Goal: Information Seeking & Learning: Find specific fact

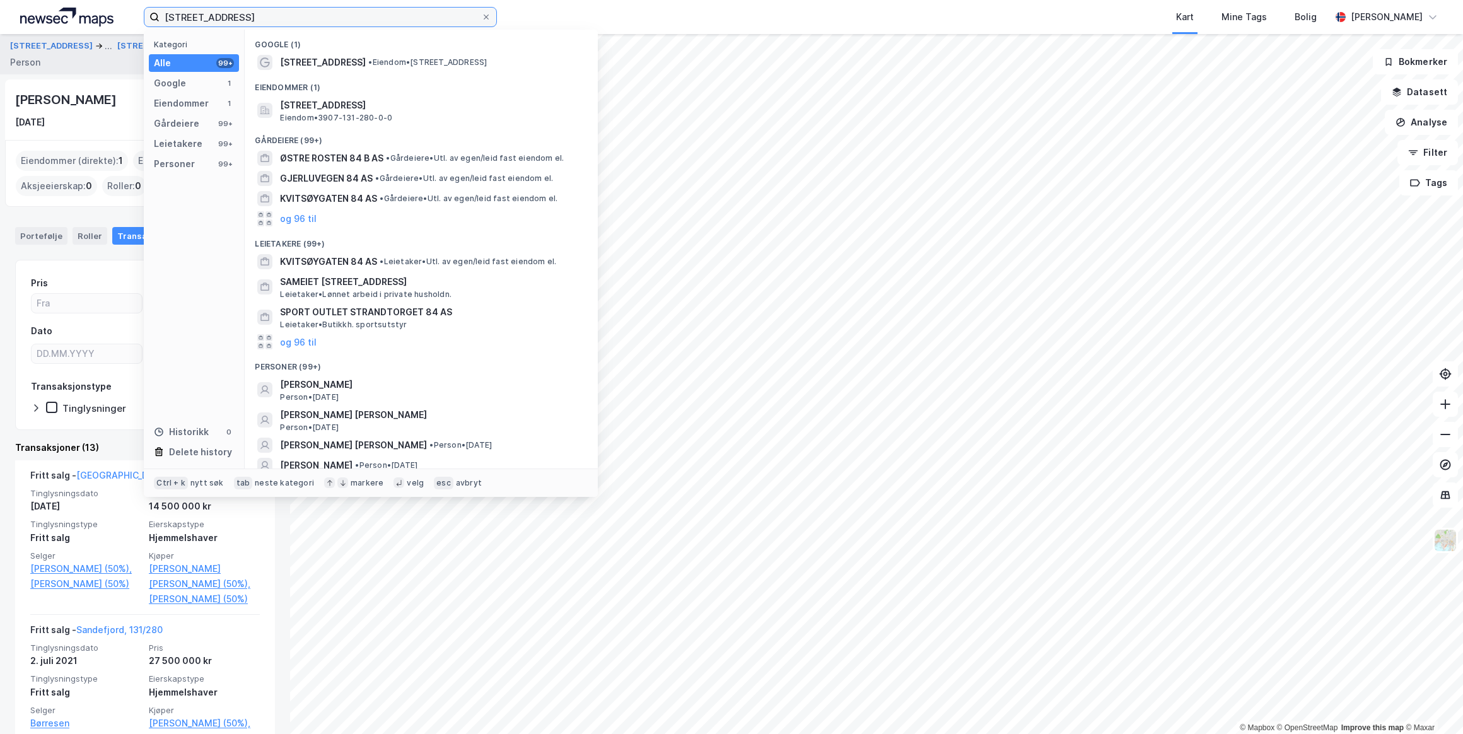
drag, startPoint x: 276, startPoint y: 18, endPoint x: 141, endPoint y: 3, distance: 135.8
click at [141, 3] on div "Båtstangveien 84 b Kategori Alle 99+ Google 1 Eiendommer 1 Gårdeiere 99+ Leieta…" at bounding box center [731, 17] width 1463 height 34
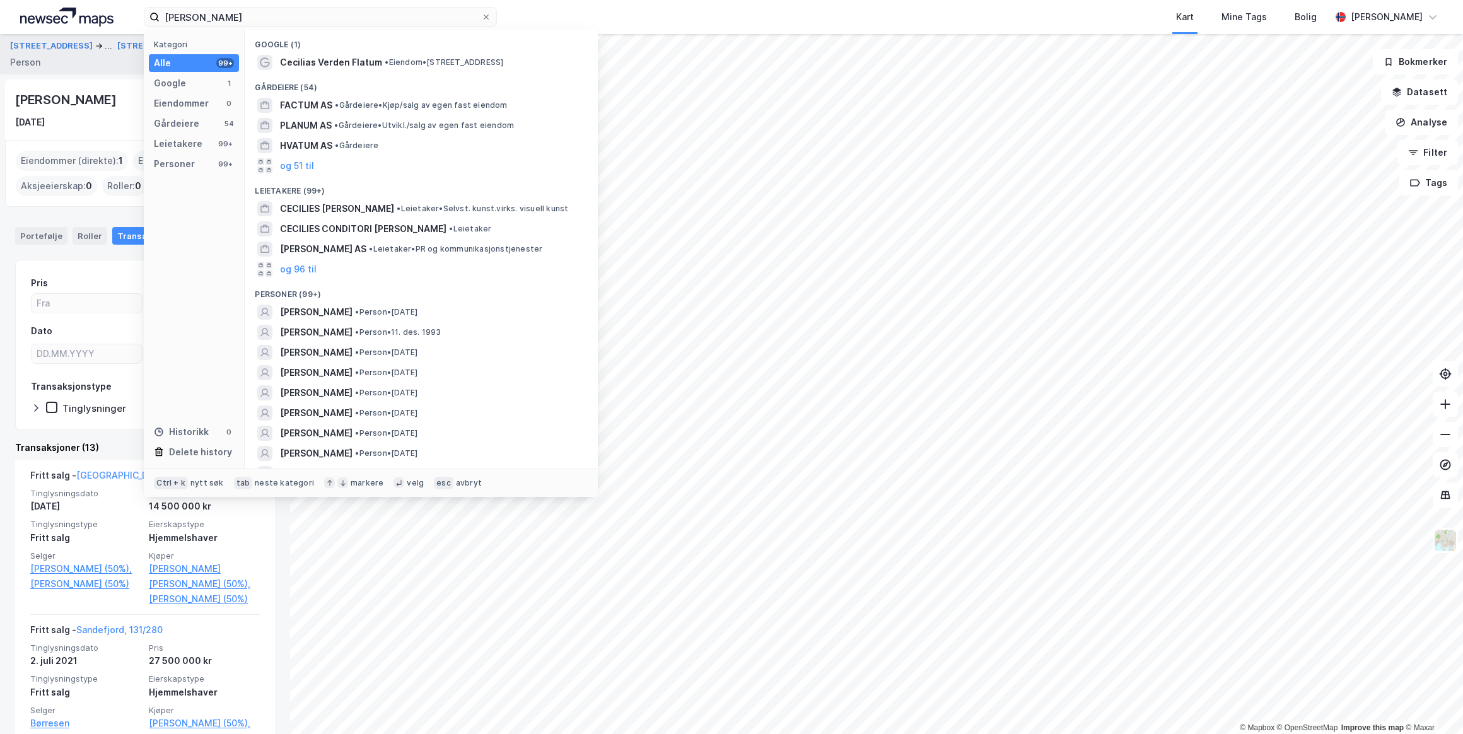
click at [352, 310] on span "[PERSON_NAME]" at bounding box center [316, 312] width 73 height 15
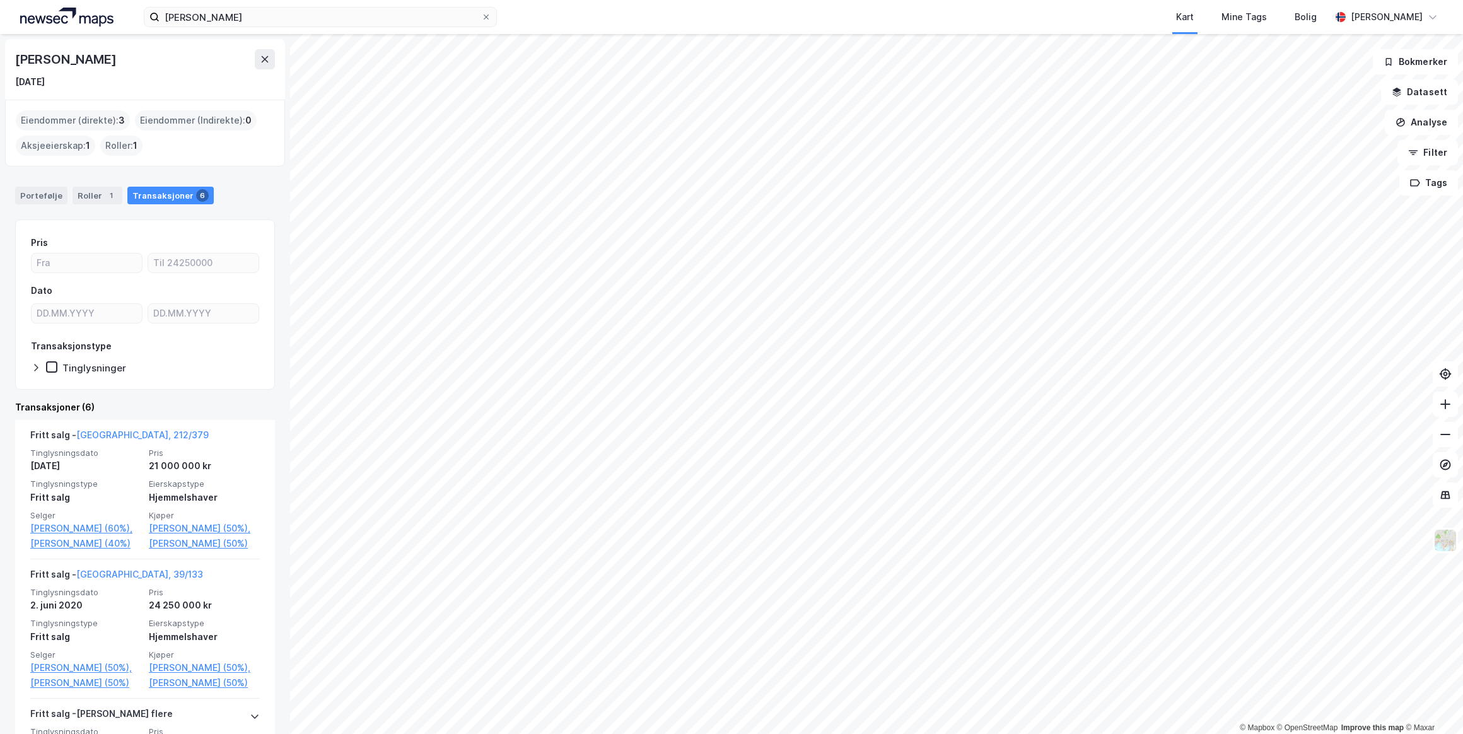
click at [118, 435] on link "[GEOGRAPHIC_DATA], 212/379" at bounding box center [142, 434] width 132 height 11
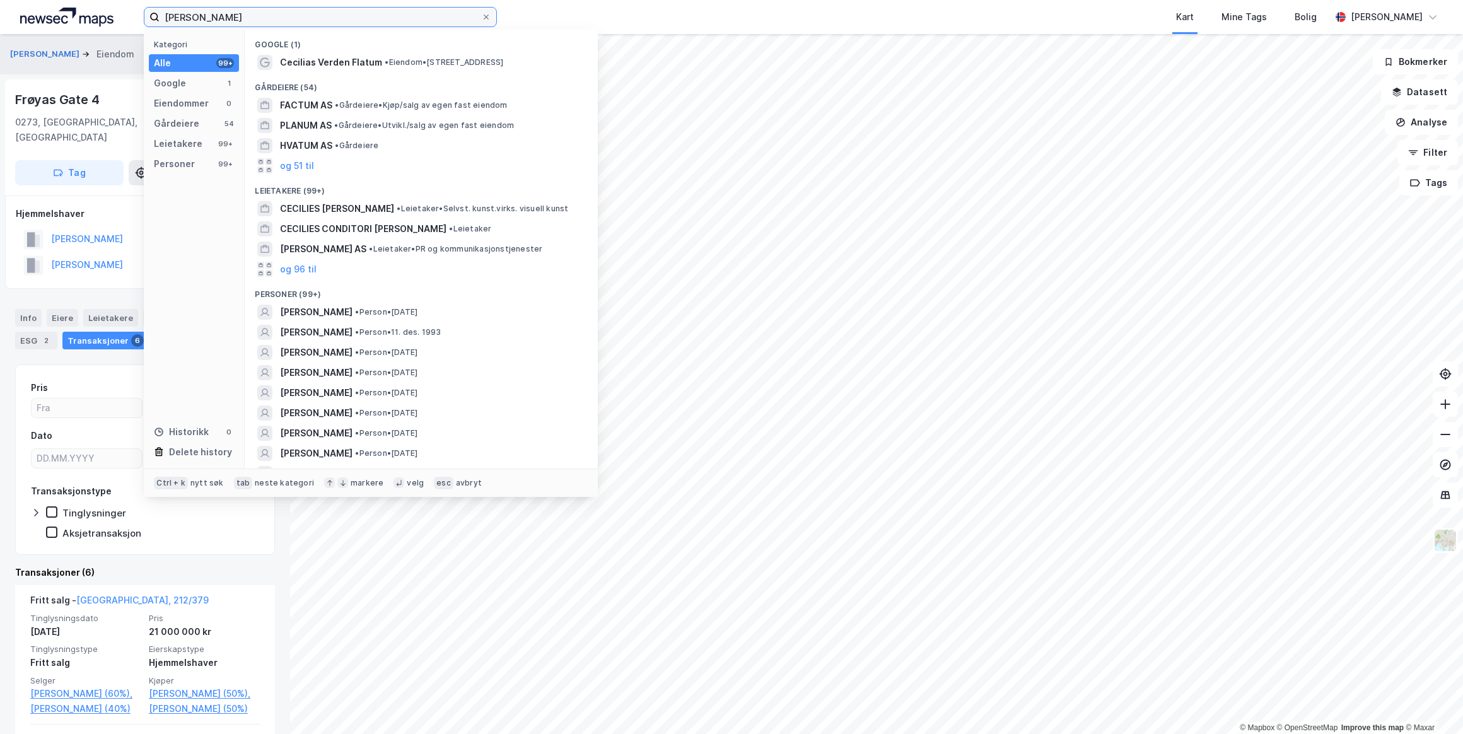
drag, startPoint x: 271, startPoint y: 18, endPoint x: 149, endPoint y: 6, distance: 122.3
click at [149, 6] on div "[PERSON_NAME] Kategori Alle 99+ Google 1 Eiendommer 0 Gårdeiere 54 Leietakere 9…" at bounding box center [731, 17] width 1463 height 34
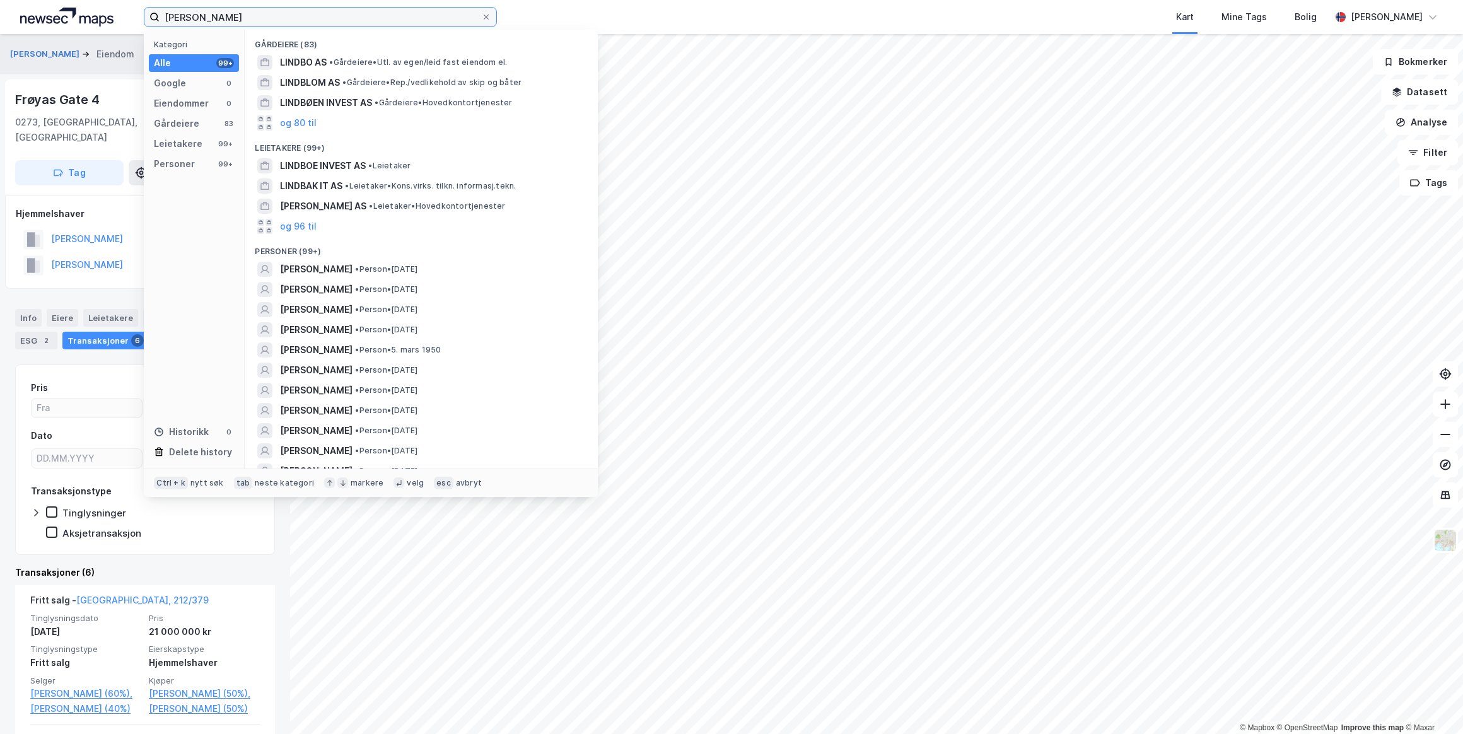
type input "[PERSON_NAME]"
click at [307, 288] on span "[PERSON_NAME]" at bounding box center [316, 289] width 73 height 15
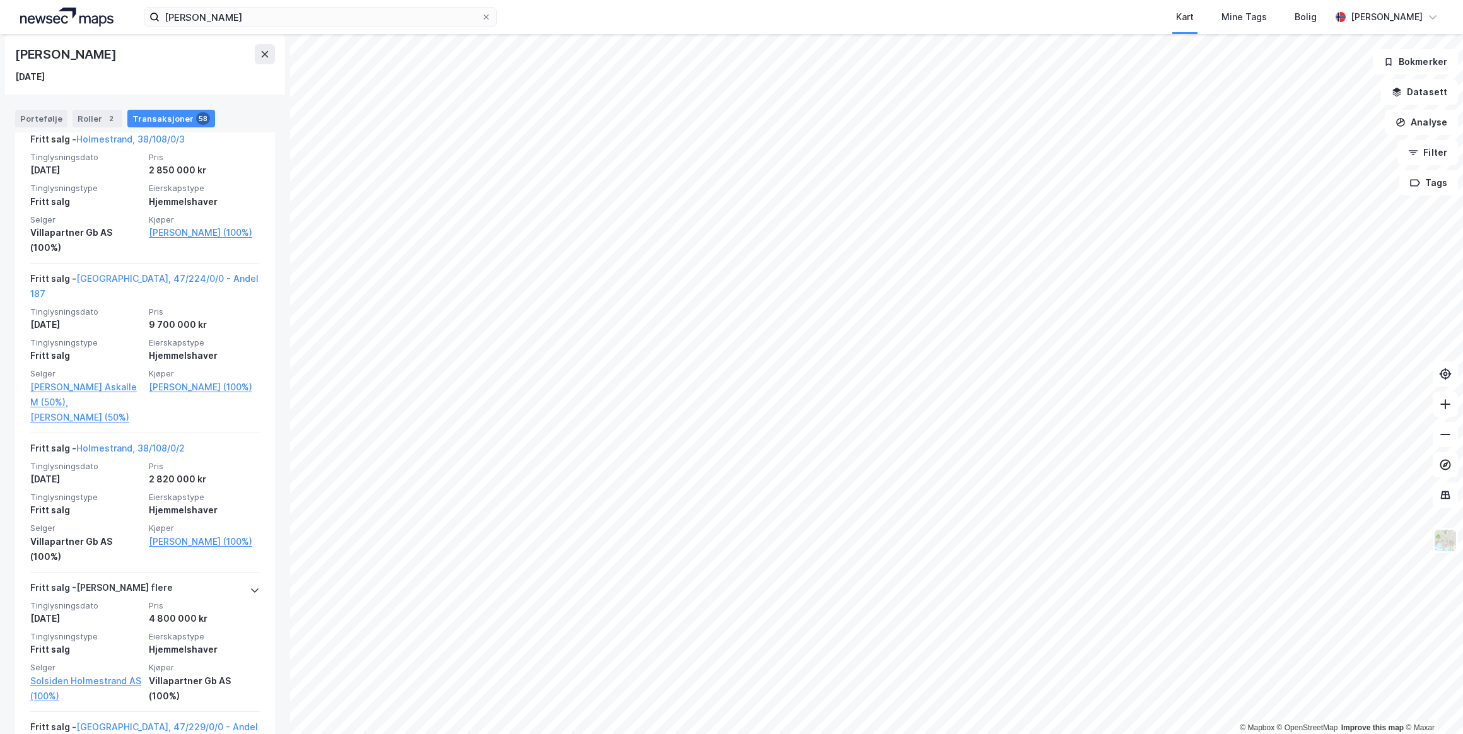
scroll to position [7655, 0]
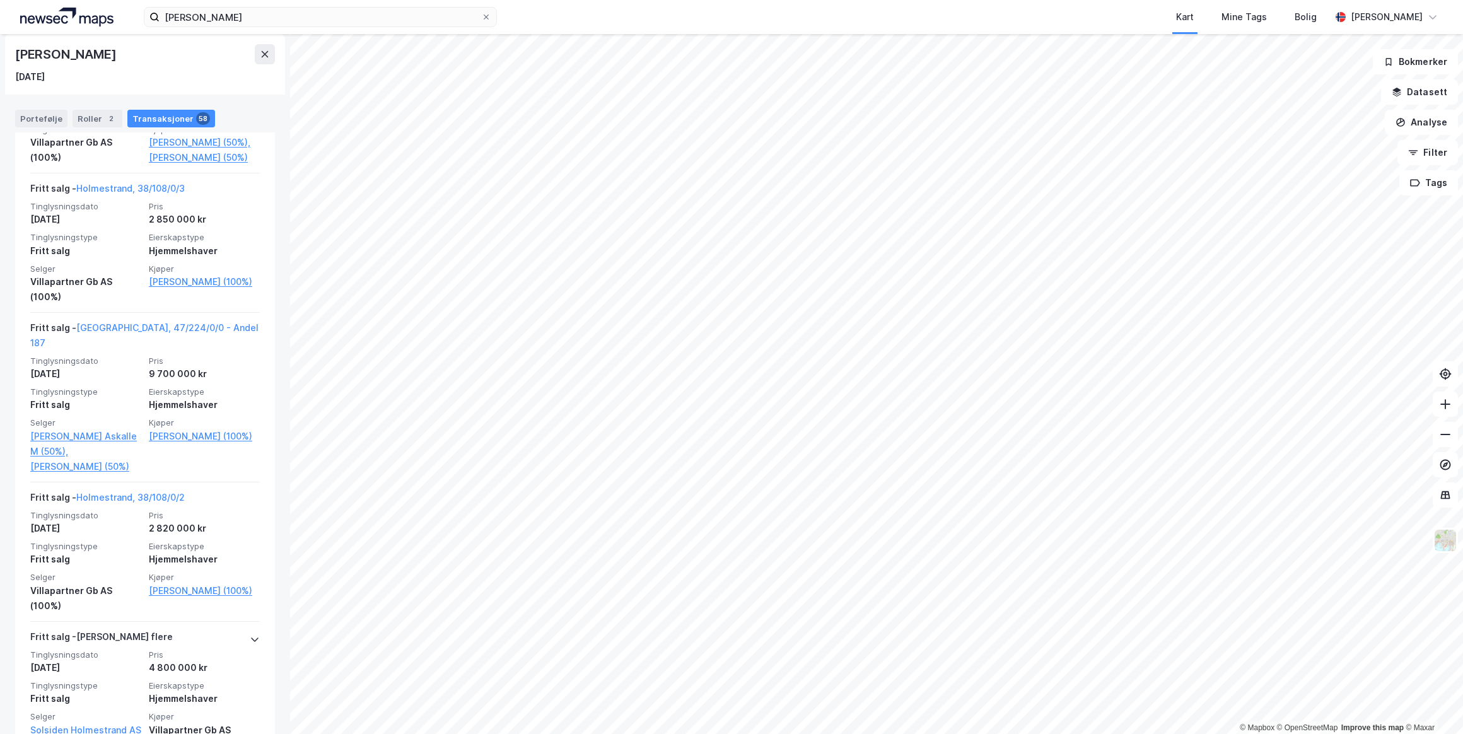
click at [161, 342] on link "[GEOGRAPHIC_DATA], 47/224/0/0 - Andel 187" at bounding box center [144, 335] width 228 height 26
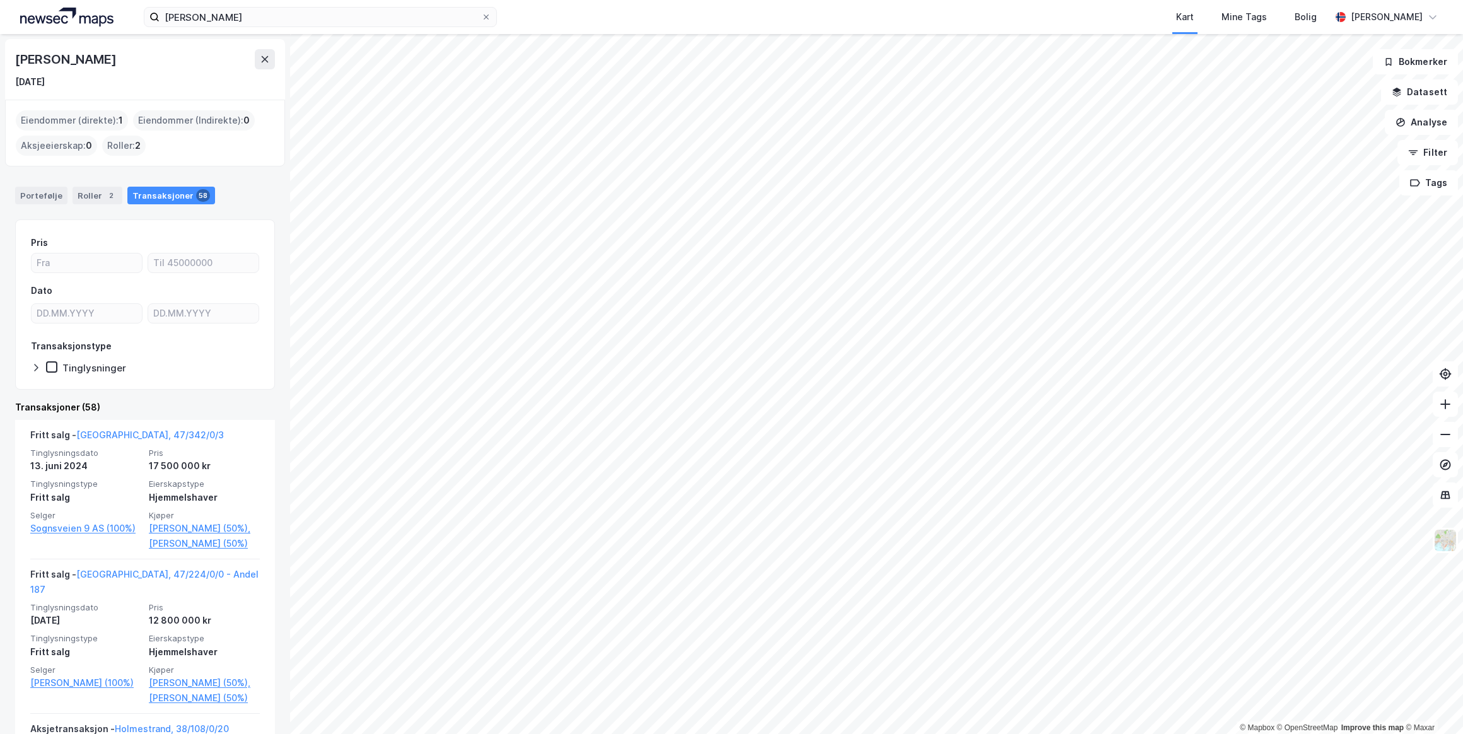
click at [120, 426] on div "Fritt salg - [GEOGRAPHIC_DATA], 47/342/0/3 Tinglysningsdato [DATE] Pris 17 500 …" at bounding box center [144, 489] width 229 height 139
click at [117, 431] on link "[GEOGRAPHIC_DATA], 47/342/0/3" at bounding box center [150, 434] width 148 height 11
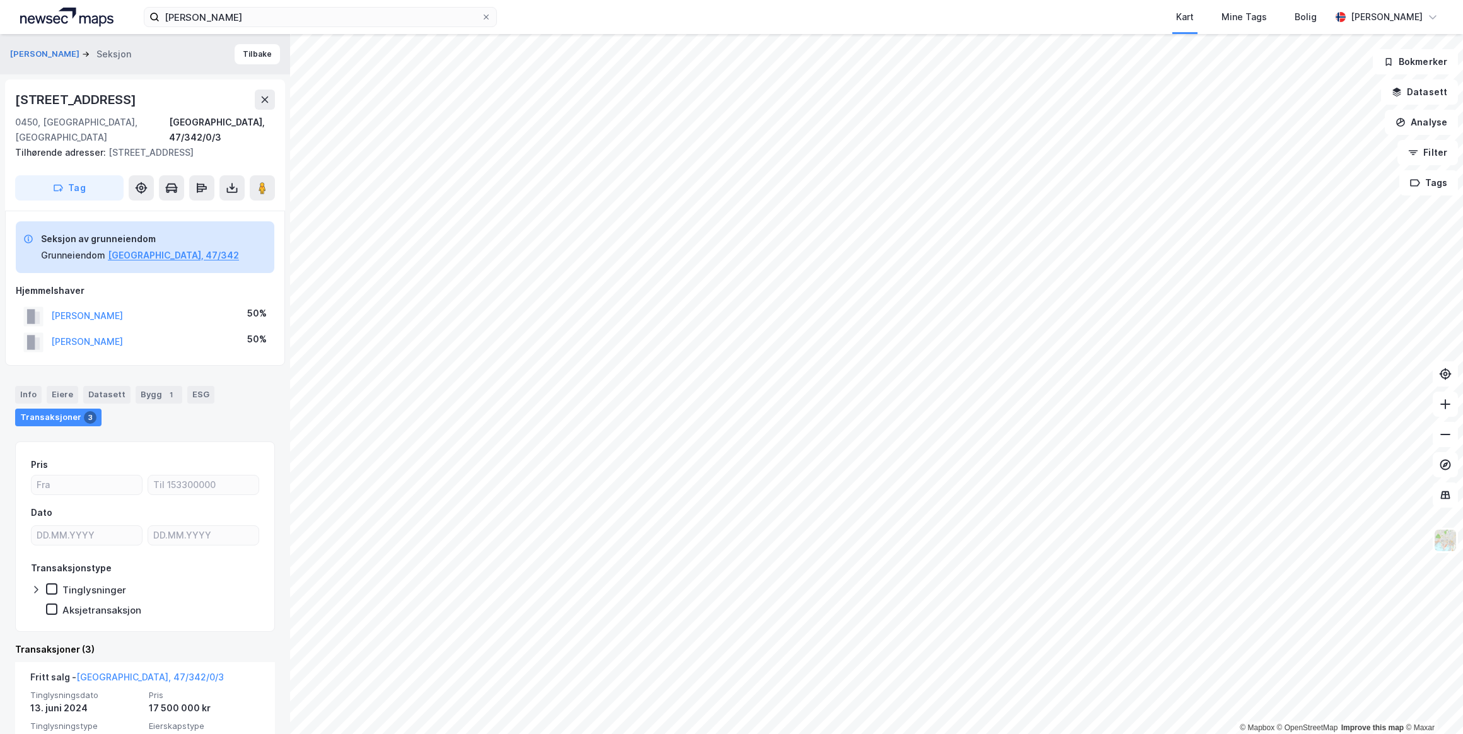
scroll to position [114, 0]
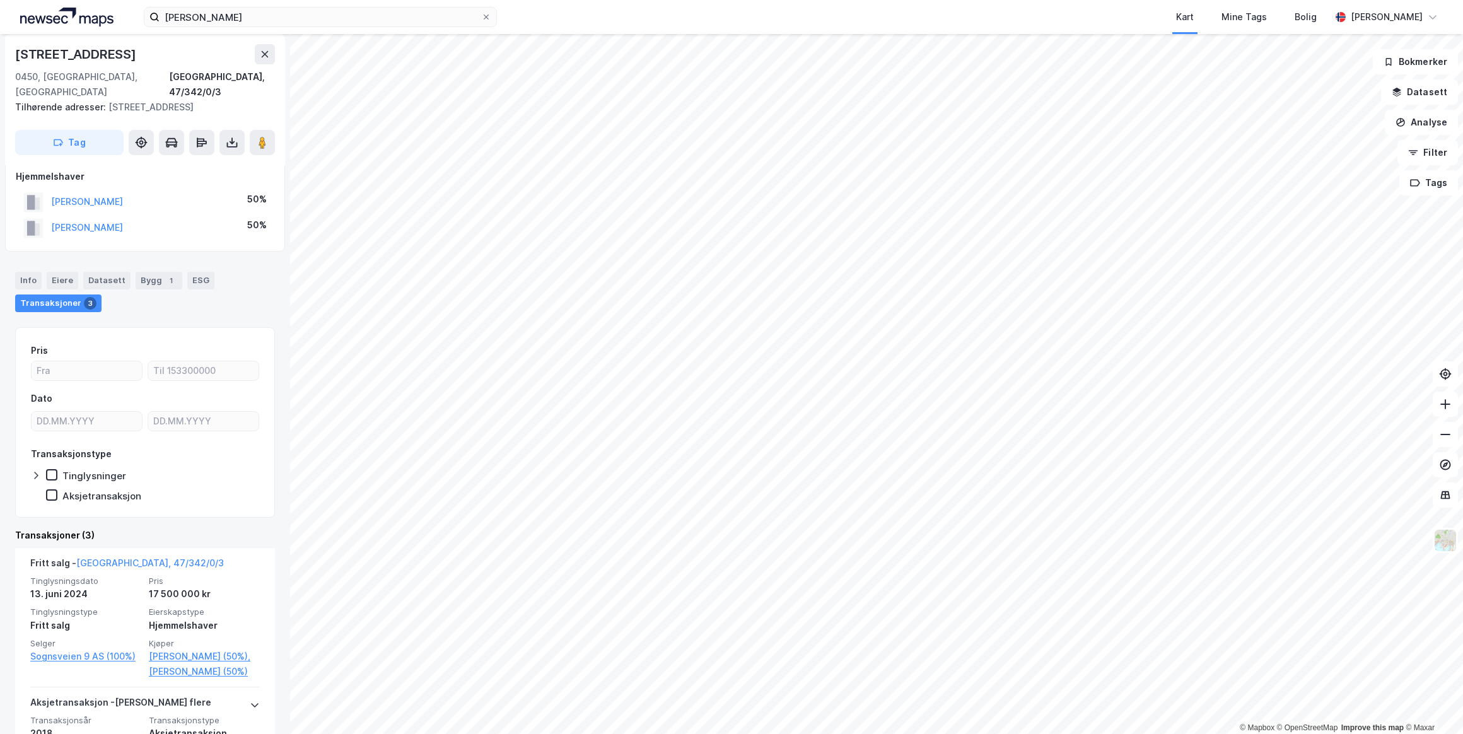
click at [0, 0] on button "[PERSON_NAME]" at bounding box center [0, 0] width 0 height 0
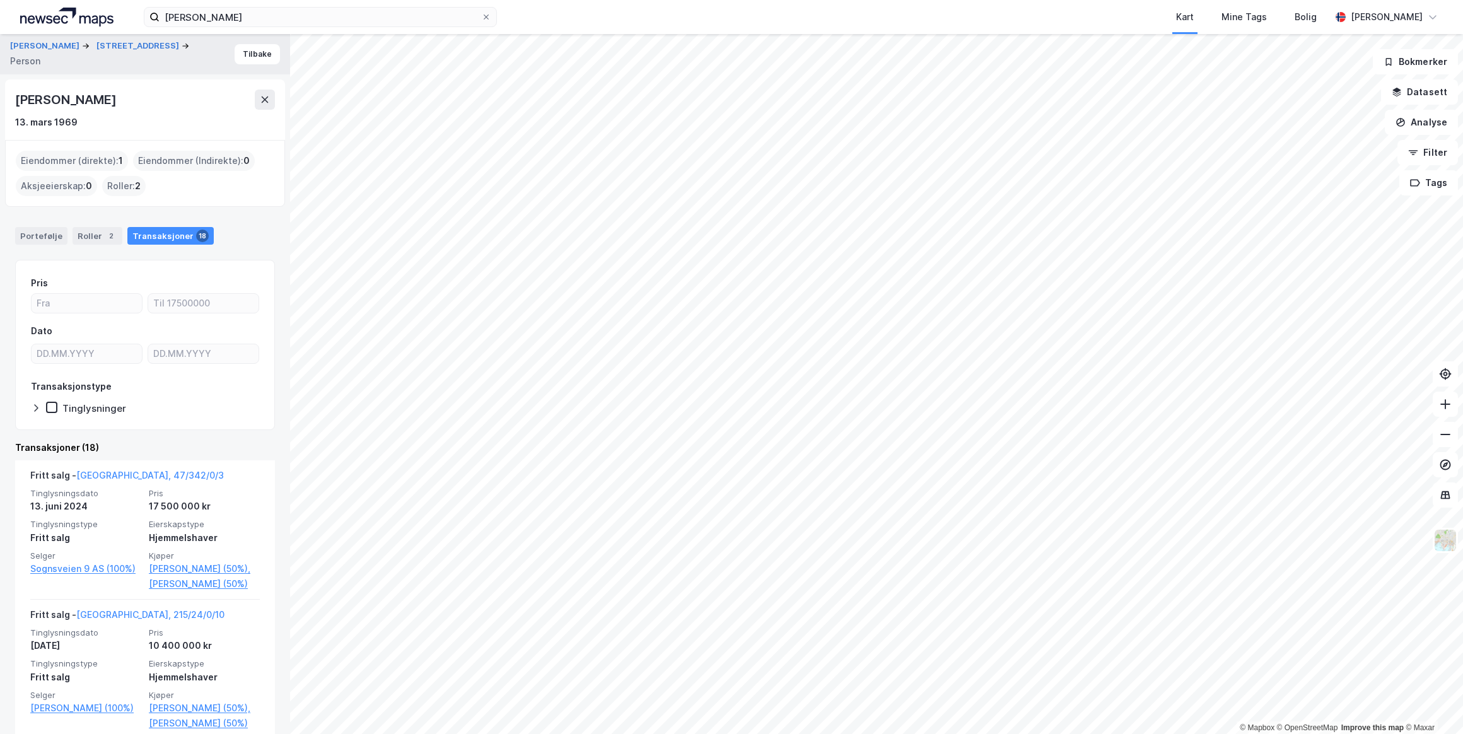
click at [190, 591] on link "[PERSON_NAME] (50%)" at bounding box center [204, 583] width 111 height 15
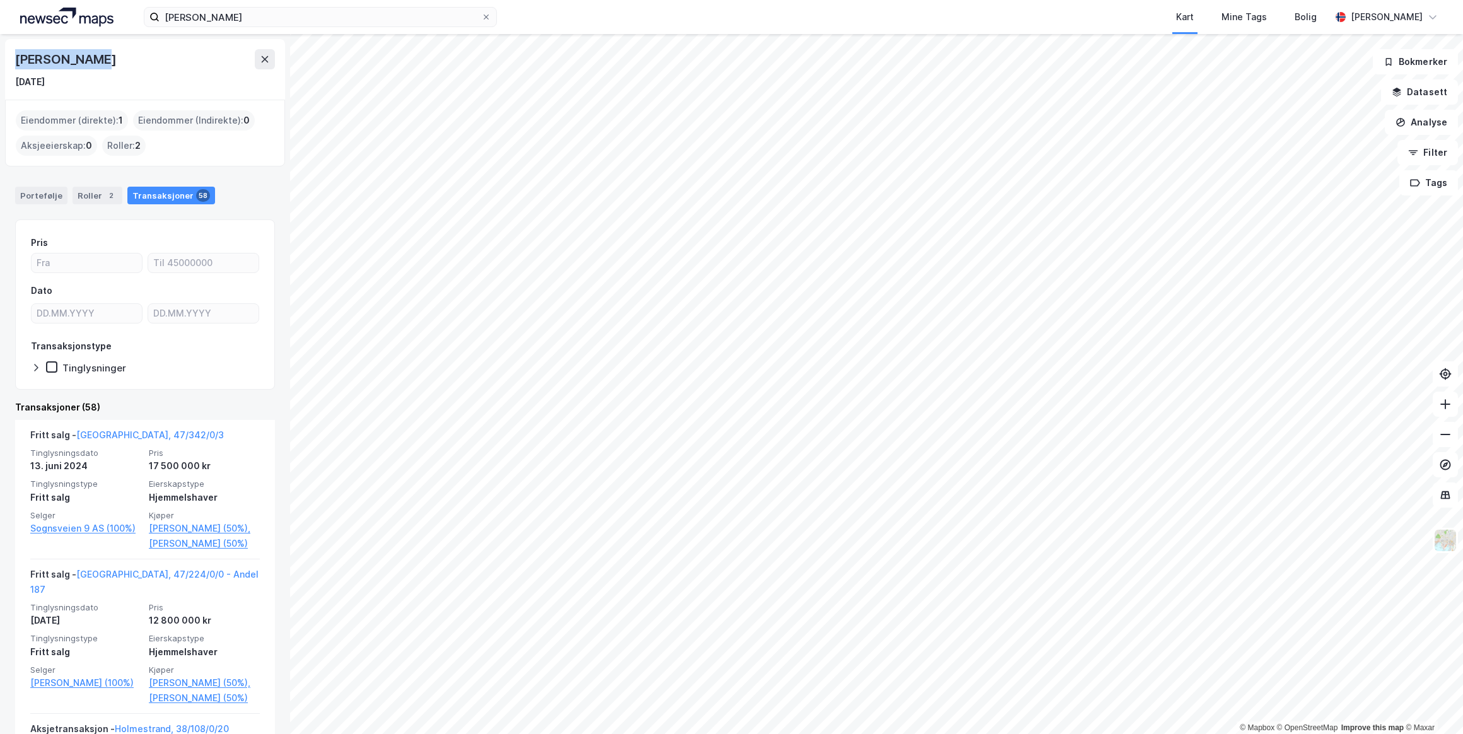
drag, startPoint x: 108, startPoint y: 61, endPoint x: 15, endPoint y: 52, distance: 94.4
click at [15, 52] on div "[PERSON_NAME]" at bounding box center [145, 59] width 260 height 20
copy div "[PERSON_NAME]"
